Goal: Information Seeking & Learning: Learn about a topic

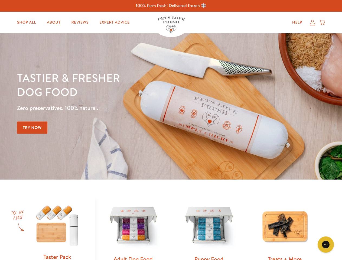
click at [171, 130] on div "Tastier & fresher dog food Zero preservatives. 100% natural. Try Now" at bounding box center [119, 107] width 205 height 72
click at [326, 245] on icon "Gorgias live chat" at bounding box center [325, 244] width 5 height 5
